Goal: Check status

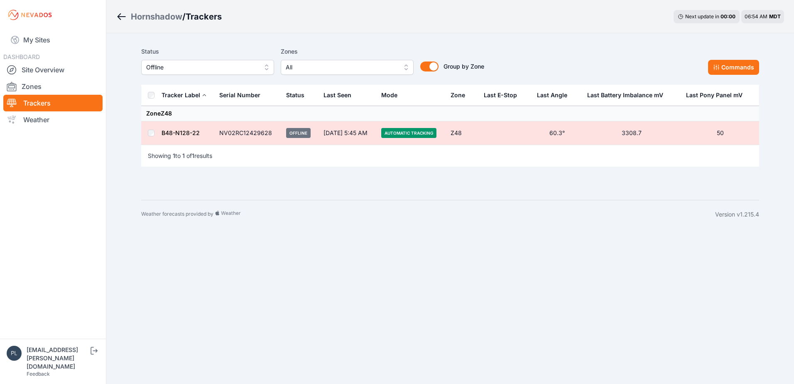
click at [83, 143] on nav "My Sites DASHBOARD Site Overview Zones Trackers Weather" at bounding box center [53, 181] width 106 height 302
click at [133, 124] on div "Status Offline Zones All Group by Zone Group by Zone Commands Tracker Label Ser…" at bounding box center [450, 116] width 638 height 167
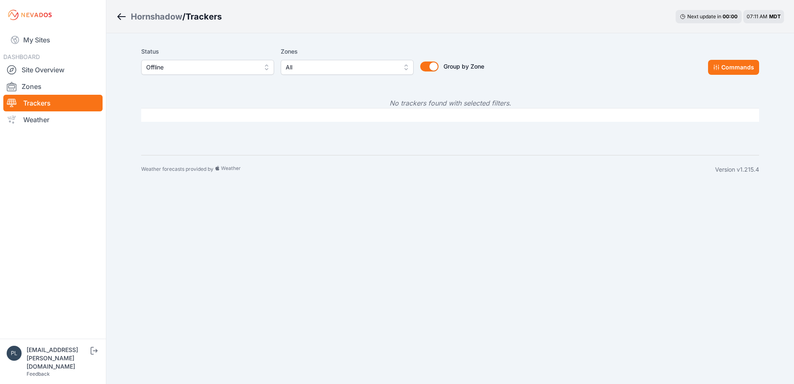
click at [243, 66] on span "Offline" at bounding box center [201, 67] width 111 height 10
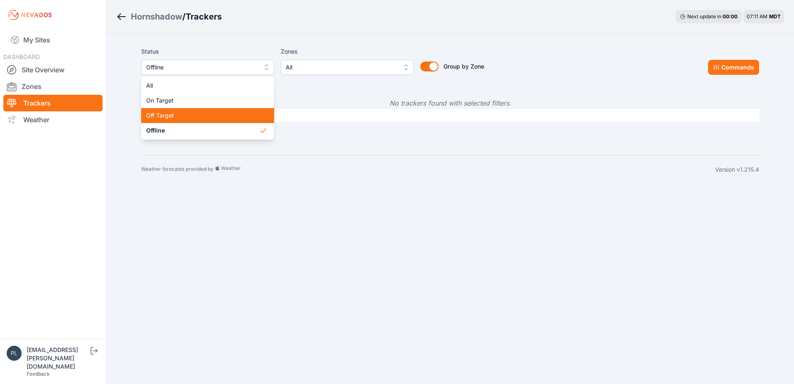
click at [227, 115] on span "Off Target" at bounding box center [202, 115] width 113 height 8
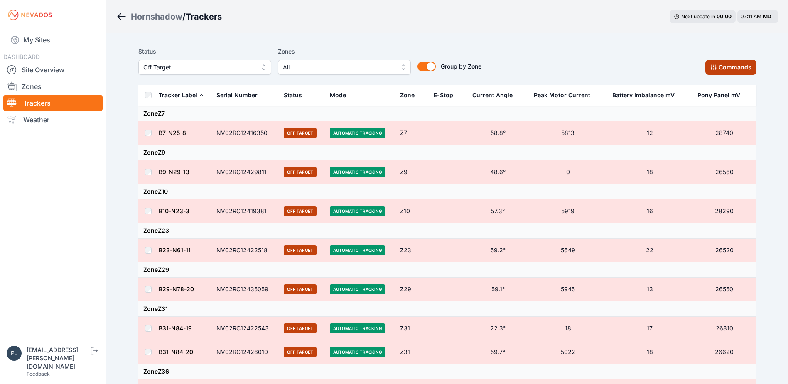
click at [739, 66] on button "Commands" at bounding box center [731, 67] width 51 height 15
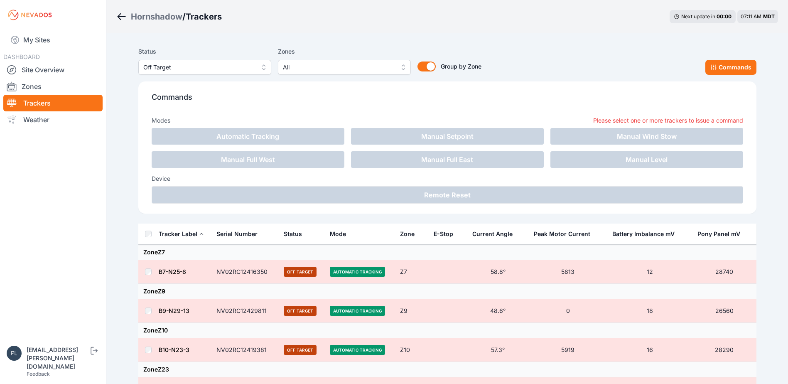
click at [547, 72] on div "Status Off Target Zones All Group by Zone Group by Zone Commands" at bounding box center [447, 61] width 618 height 28
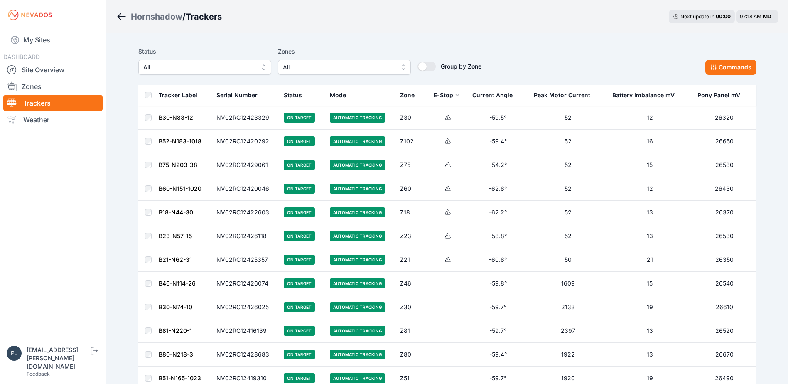
click at [207, 66] on span "All" at bounding box center [198, 67] width 111 height 10
